Goal: Understand process/instructions

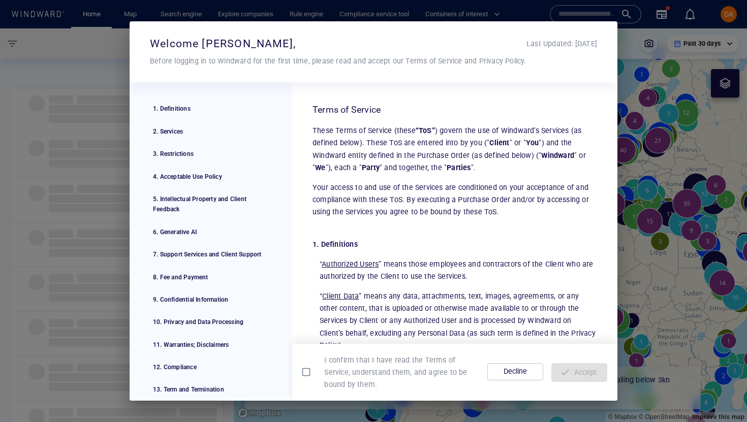
click at [317, 376] on div at bounding box center [309, 372] width 22 height 28
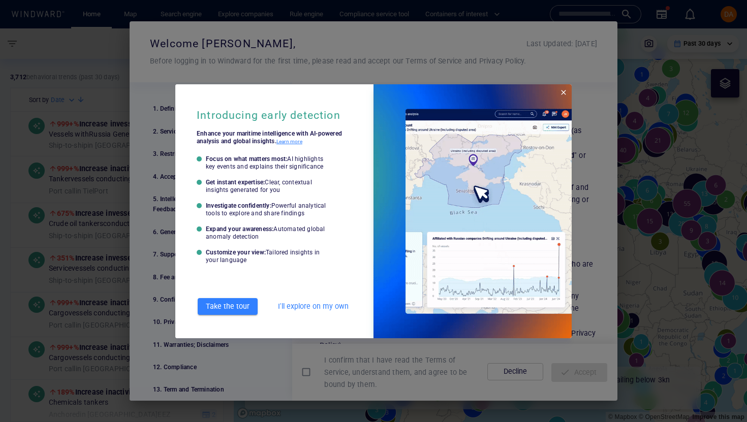
click at [307, 375] on div at bounding box center [373, 211] width 747 height 422
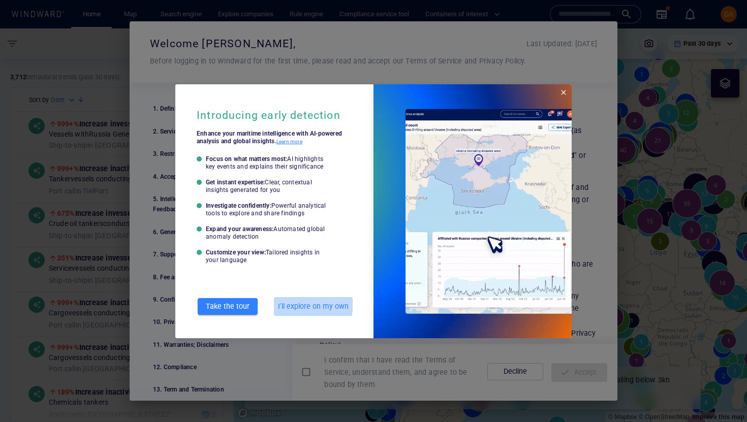
click at [281, 302] on span "I'll explore on my own" at bounding box center [313, 306] width 71 height 13
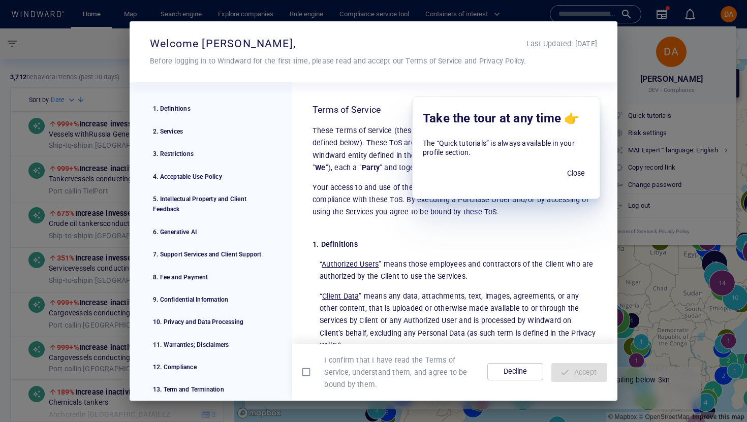
click at [317, 372] on div at bounding box center [309, 372] width 22 height 28
click at [289, 372] on div "1. Definitions 2. Services 3. Restrictions 4. Acceptable Use Policy 5. Intellec…" at bounding box center [211, 241] width 163 height 319
click at [583, 370] on span "Accept" at bounding box center [580, 372] width 40 height 13
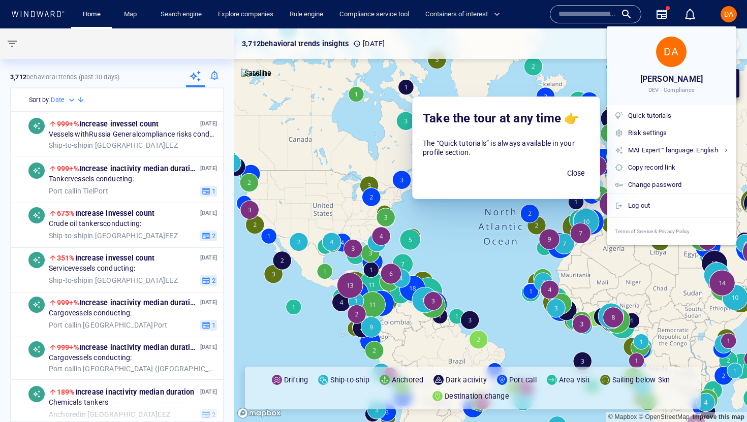
click at [574, 172] on span "Close" at bounding box center [576, 173] width 24 height 13
